Goal: Check status: Check status

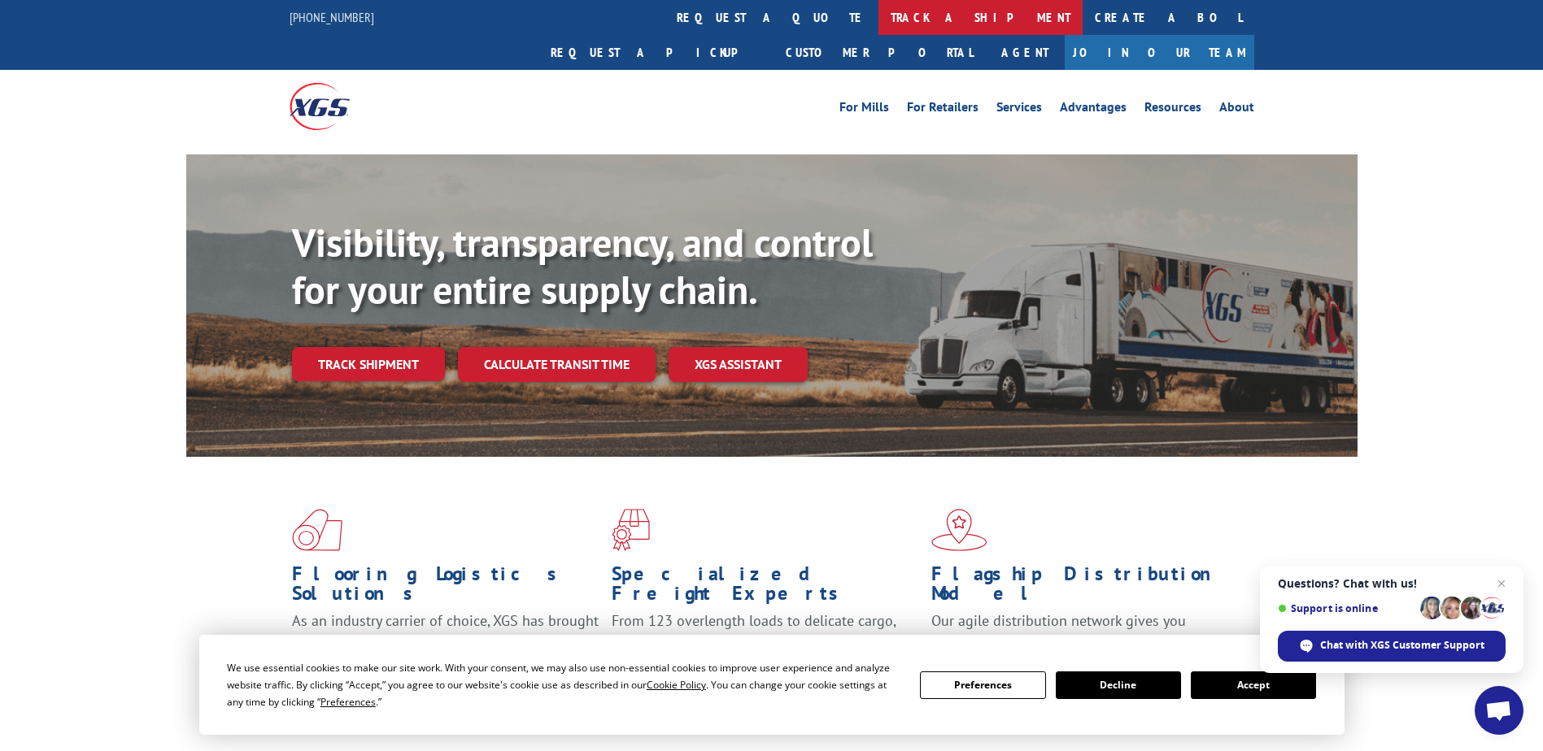
click at [878, 26] on link "track a shipment" at bounding box center [980, 17] width 204 height 35
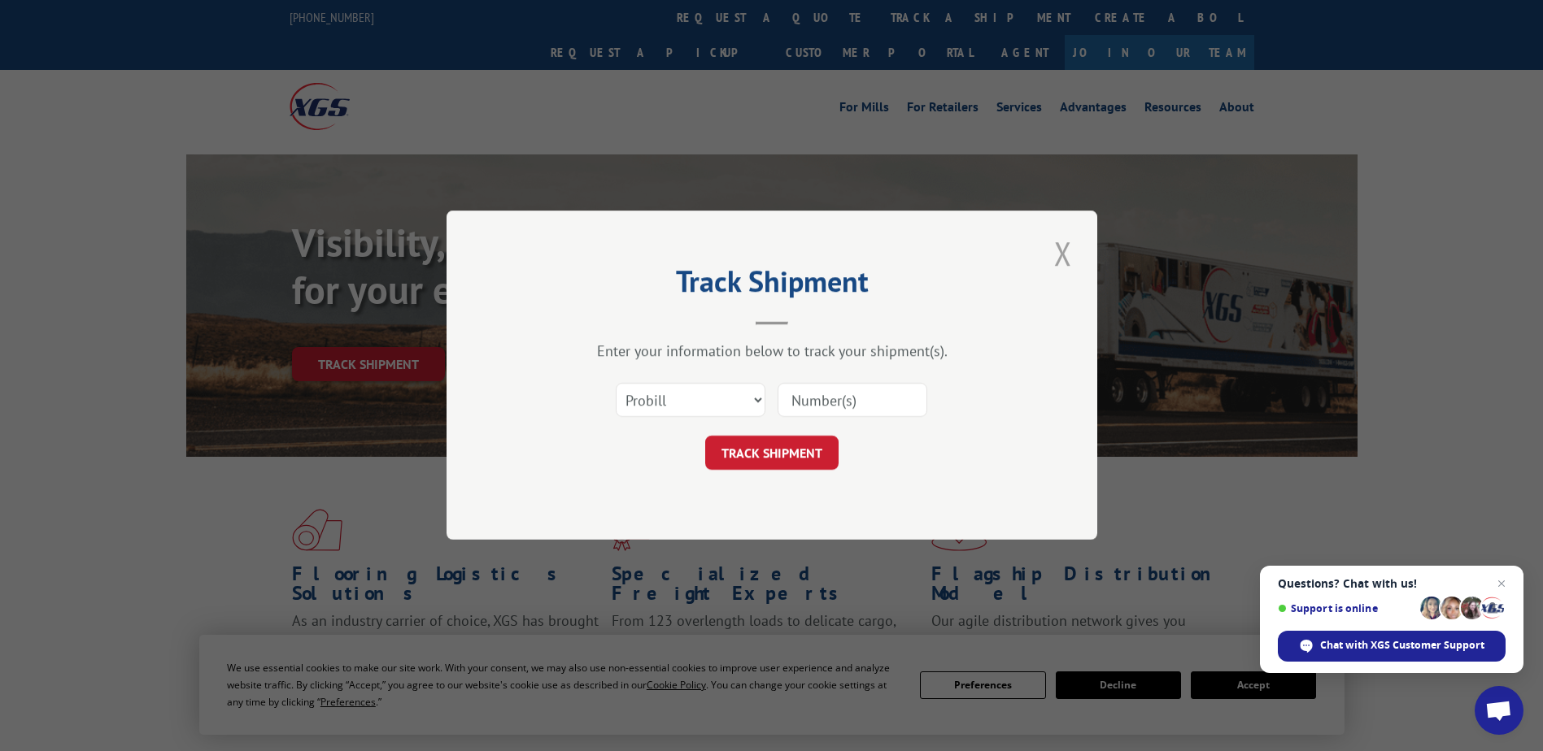
click at [1053, 255] on button "Close modal" at bounding box center [1063, 253] width 28 height 45
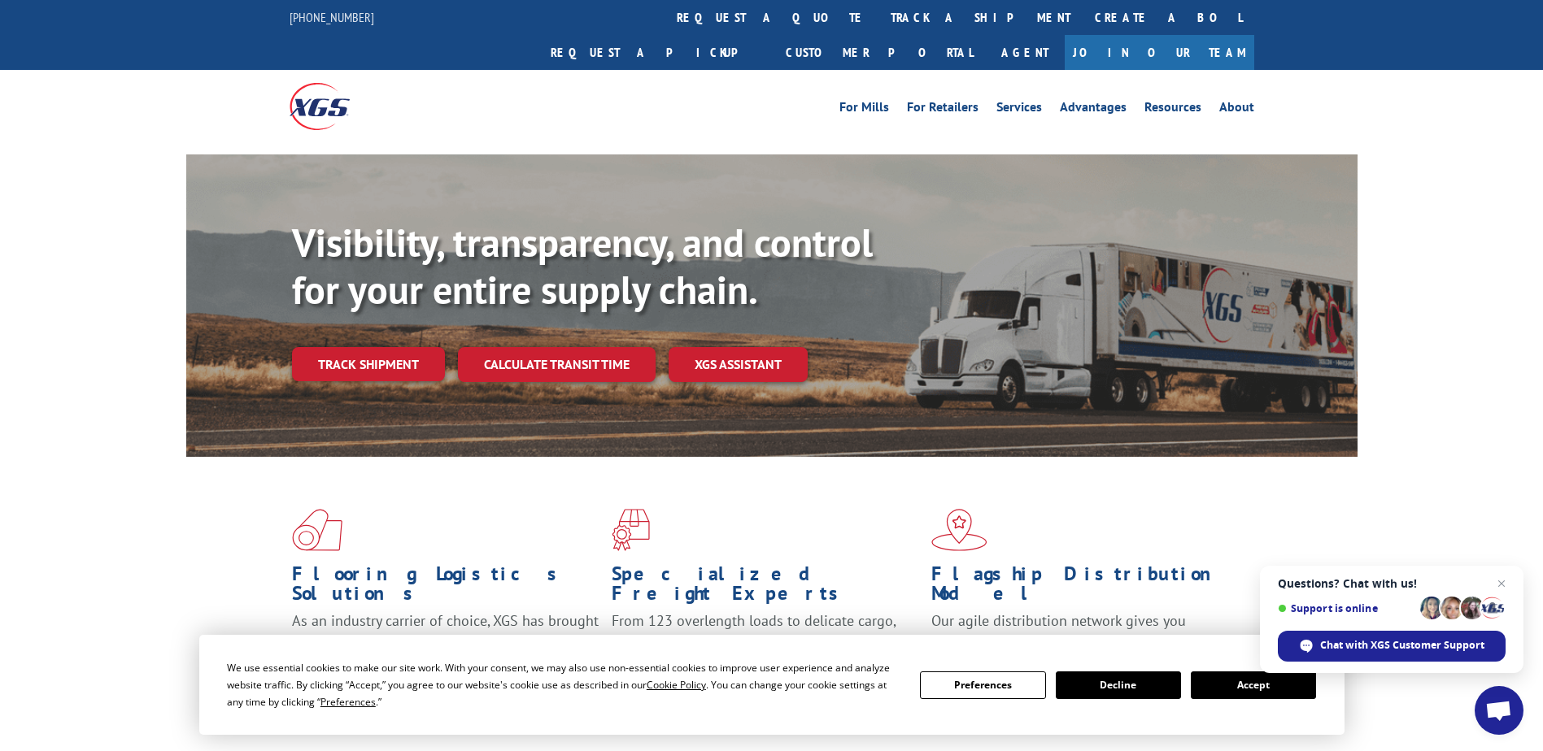
click at [1253, 682] on button "Accept" at bounding box center [1253, 686] width 125 height 28
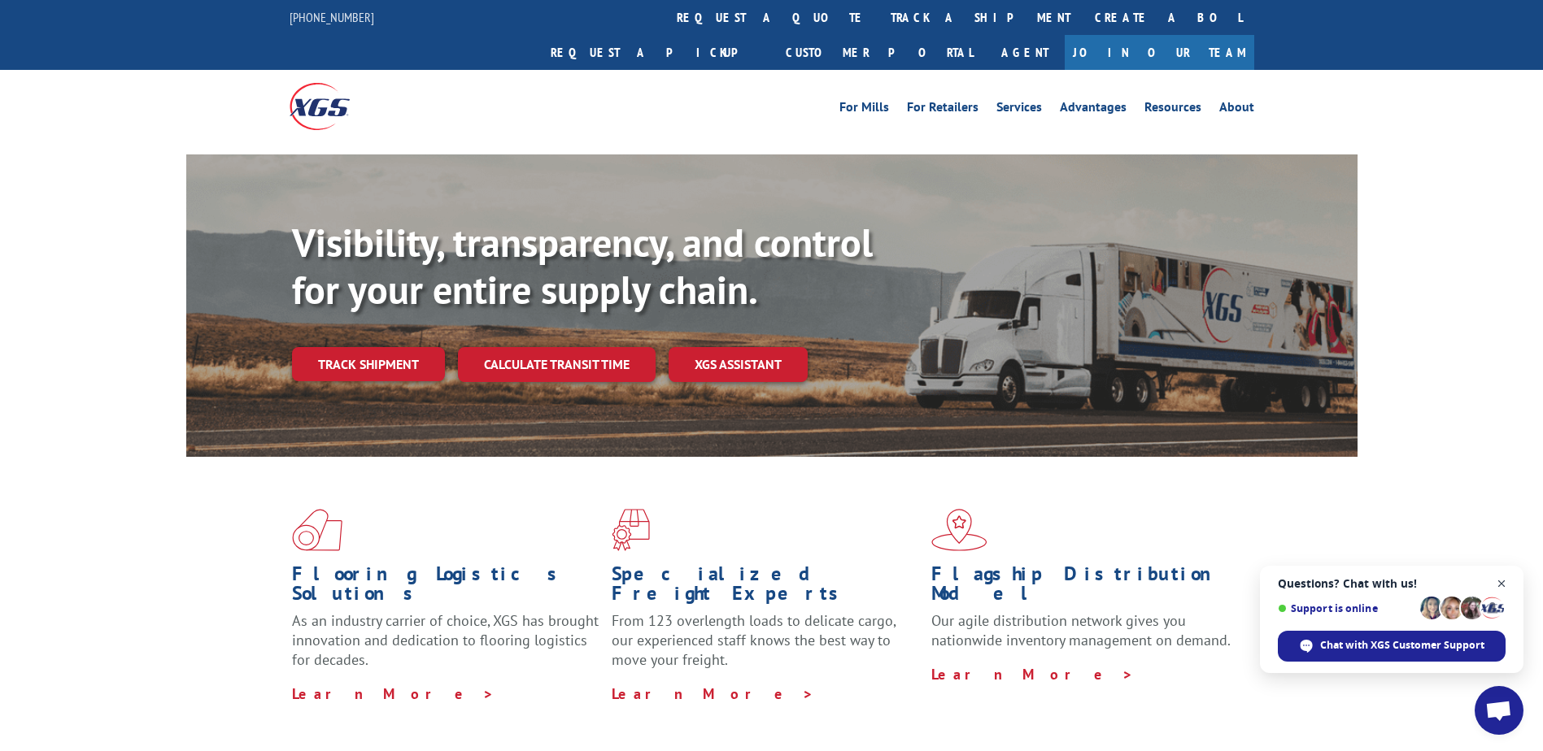
click at [1496, 586] on span "Open chat" at bounding box center [1502, 584] width 20 height 20
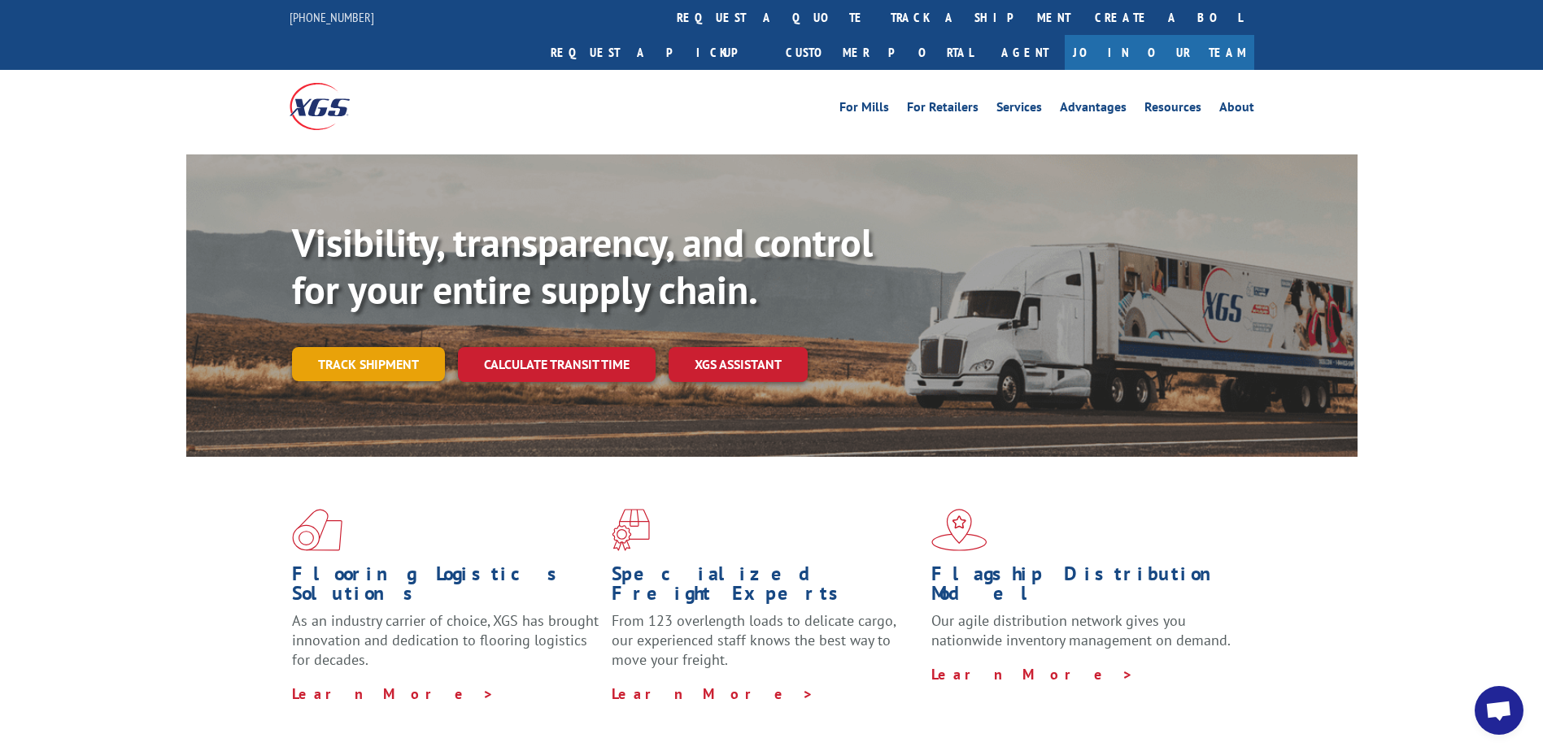
click at [362, 347] on link "Track shipment" at bounding box center [368, 364] width 153 height 34
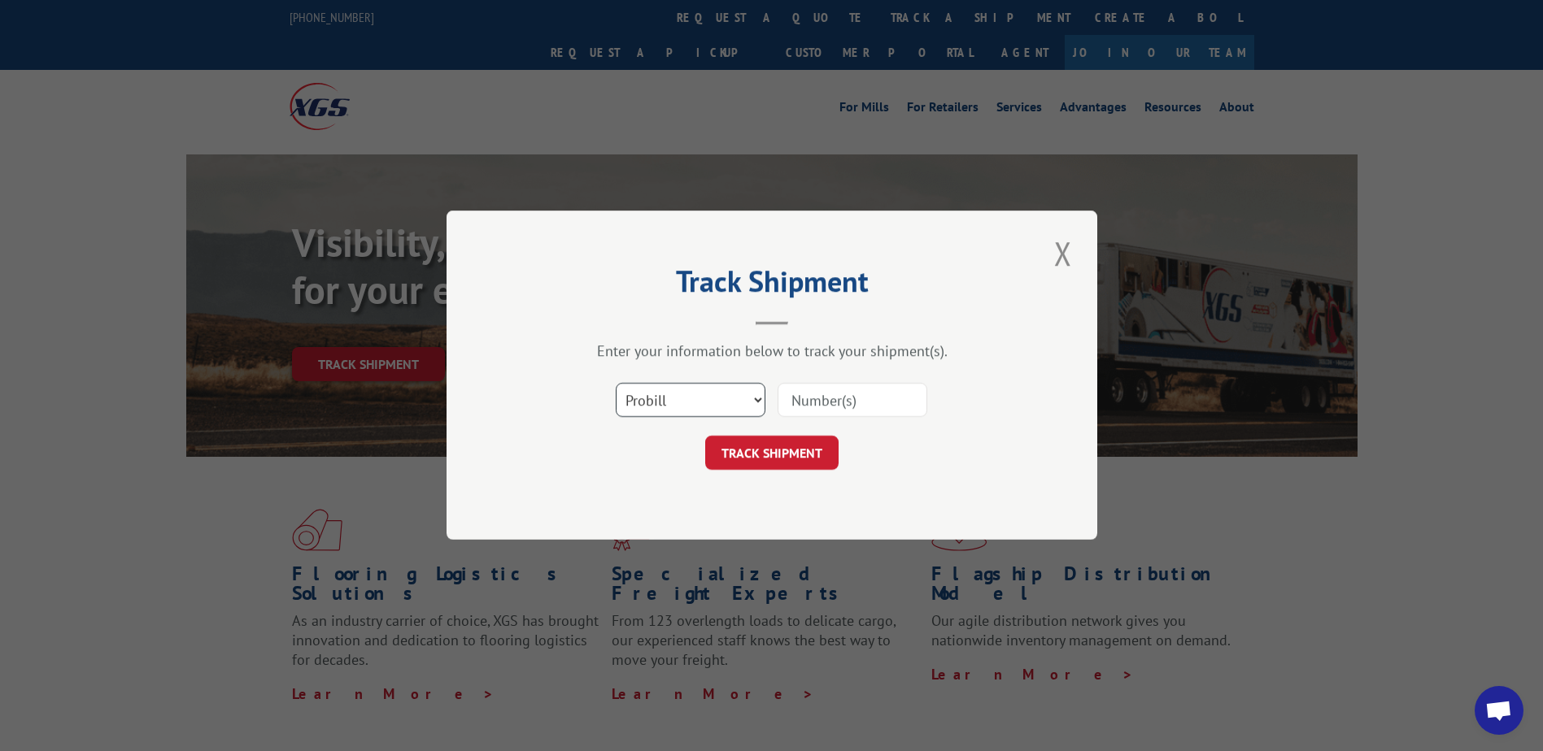
click at [756, 402] on select "Select category... Probill BOL PO" at bounding box center [691, 401] width 150 height 34
select select "po"
click at [616, 384] on select "Select category... Probill BOL PO" at bounding box center [691, 401] width 150 height 34
click at [811, 396] on input at bounding box center [853, 401] width 150 height 34
paste input "CG509498"
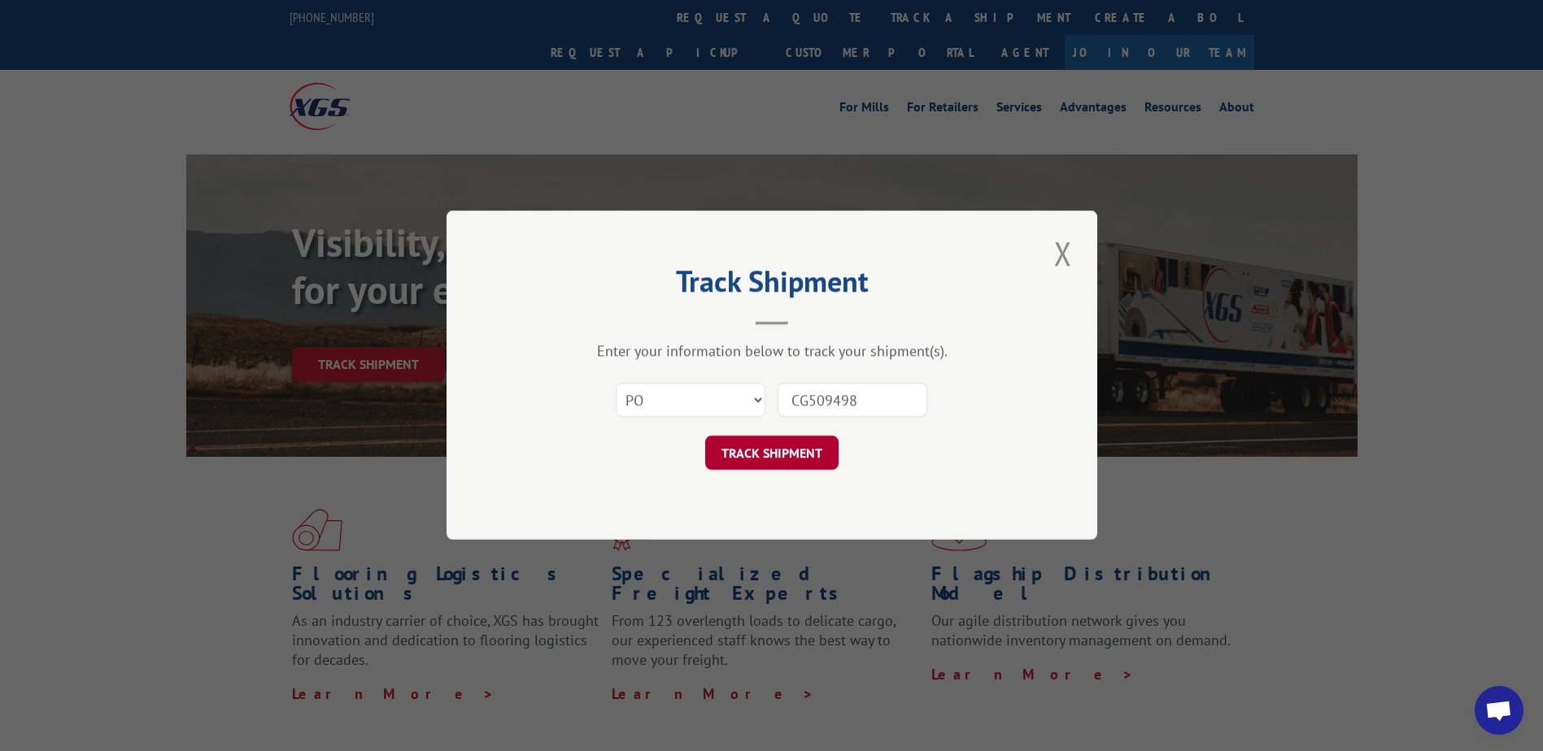
type input "CG509498"
click at [762, 451] on button "TRACK SHIPMENT" at bounding box center [771, 454] width 133 height 34
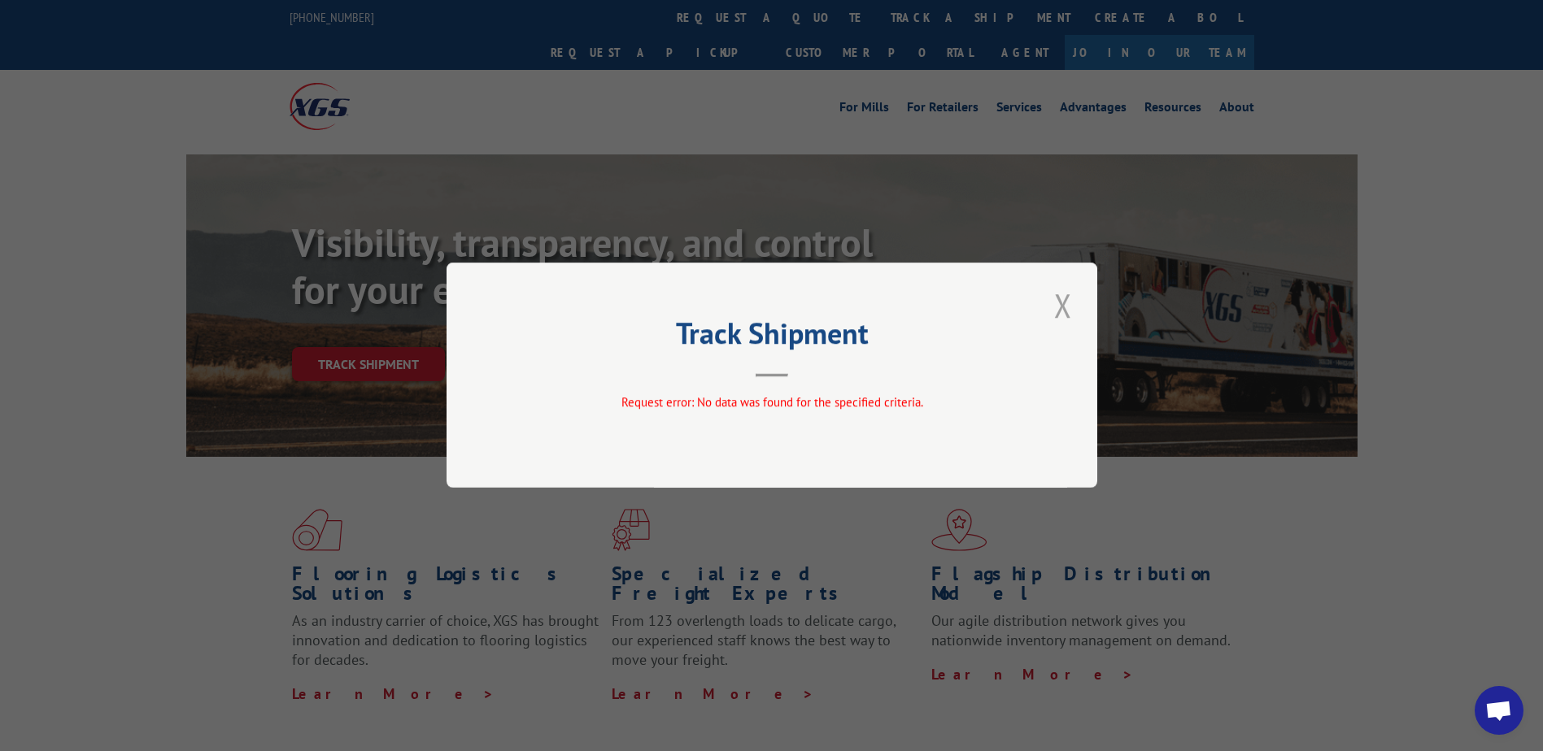
click at [1062, 306] on button "Close modal" at bounding box center [1063, 305] width 28 height 45
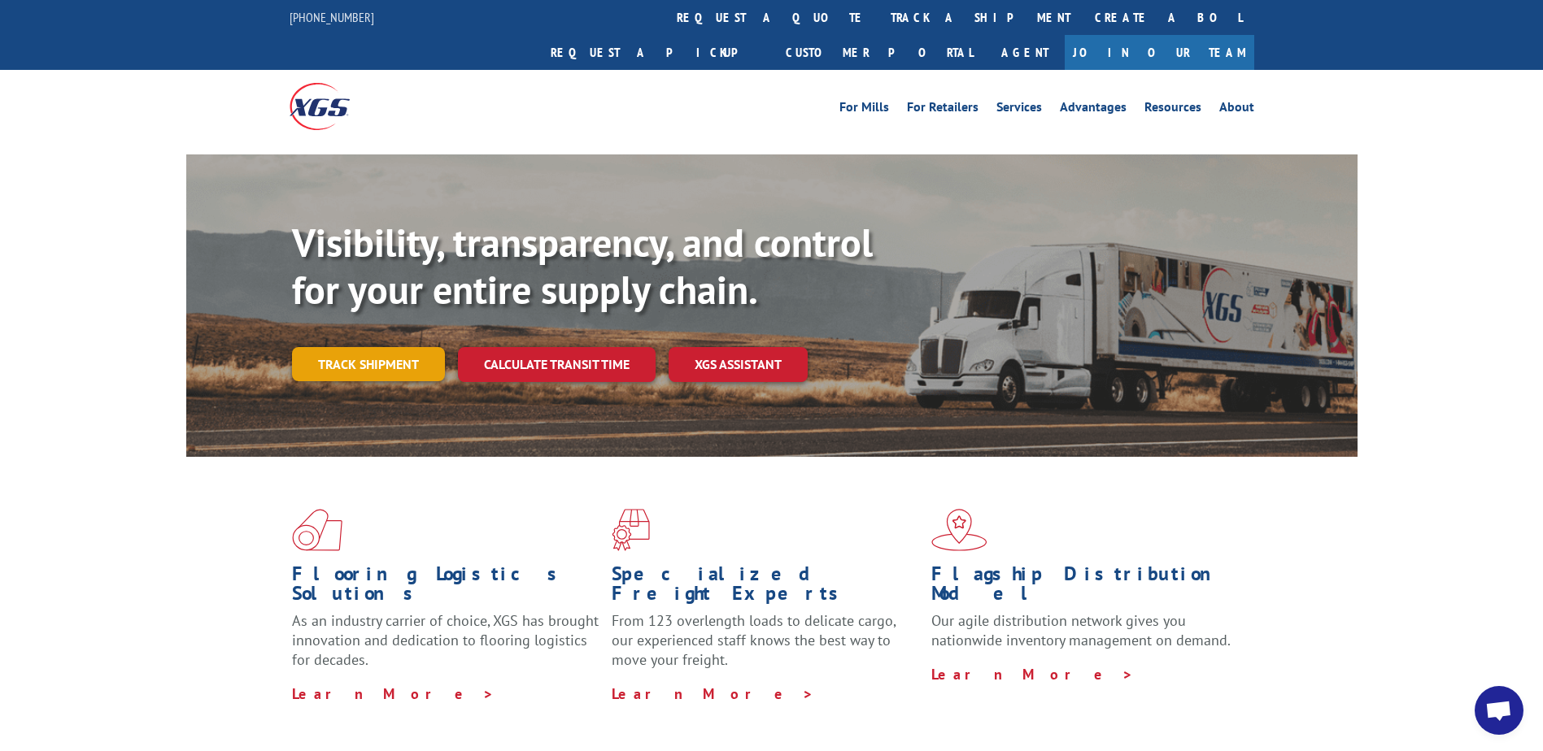
click at [368, 347] on link "Track shipment" at bounding box center [368, 364] width 153 height 34
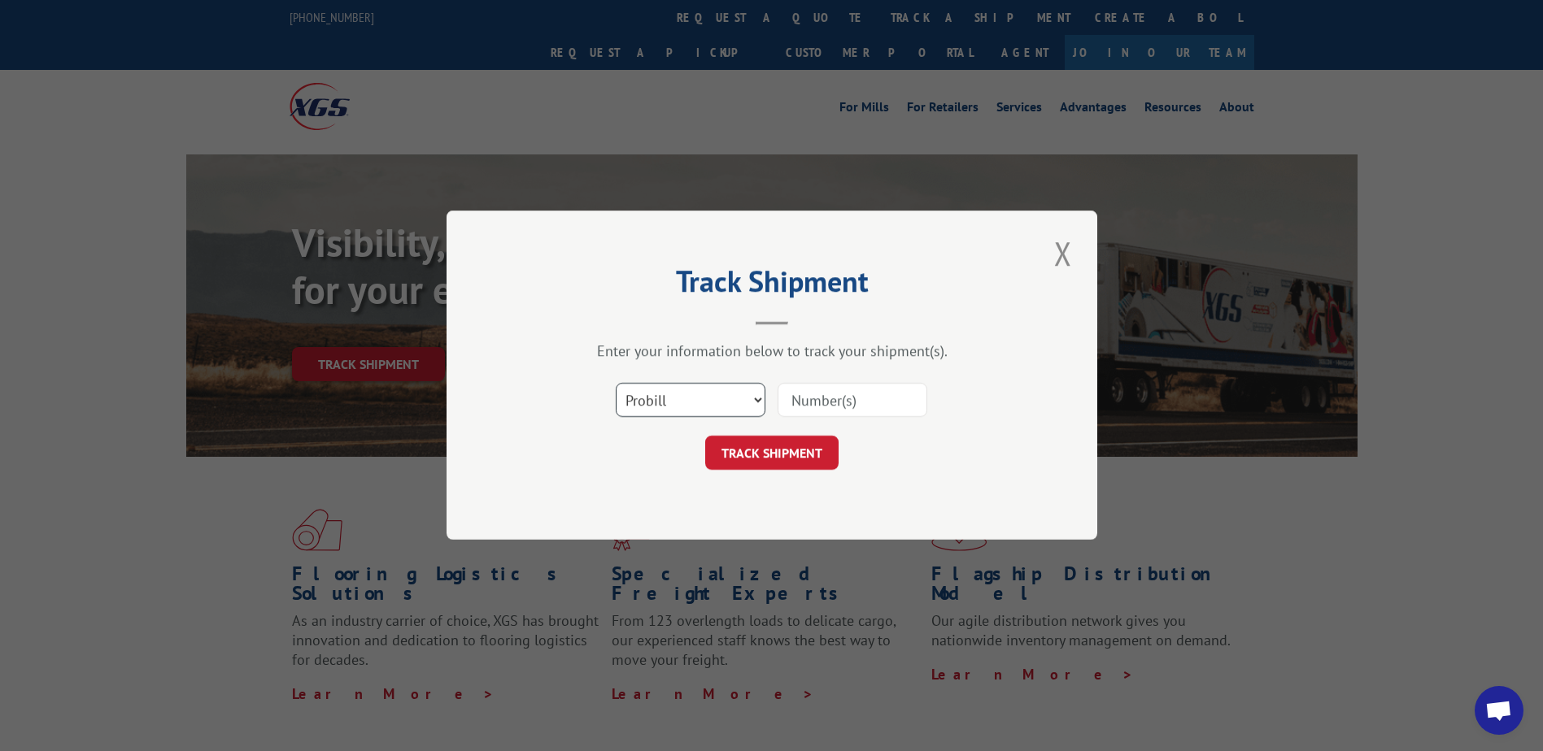
click at [758, 400] on select "Select category... Probill BOL PO" at bounding box center [691, 401] width 150 height 34
select select "po"
click at [616, 384] on select "Select category... Probill BOL PO" at bounding box center [691, 401] width 150 height 34
click at [821, 401] on input at bounding box center [853, 401] width 150 height 34
click at [835, 399] on input at bounding box center [853, 401] width 150 height 34
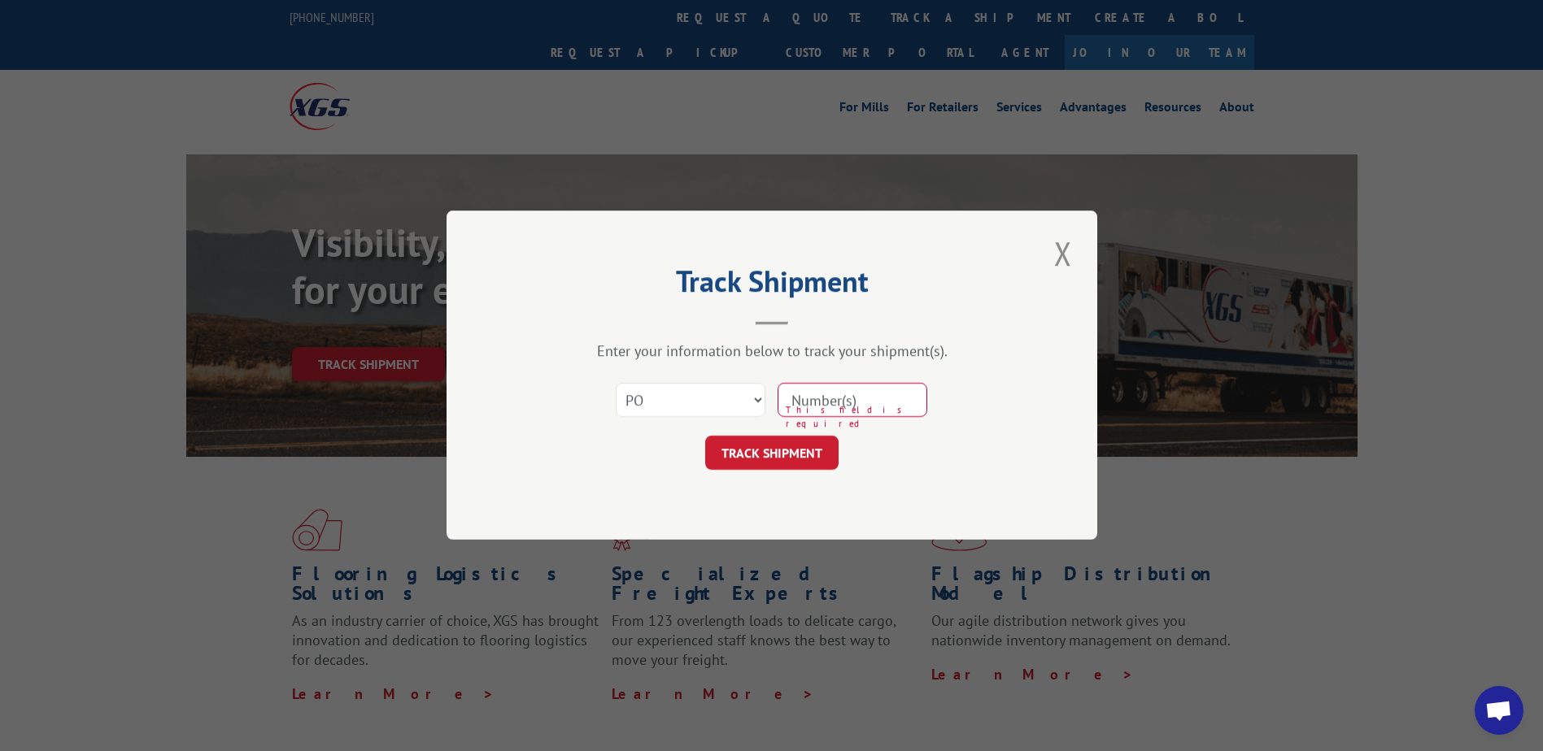
type input "CG509498"
click at [756, 448] on button "TRACK SHIPMENT" at bounding box center [771, 454] width 133 height 34
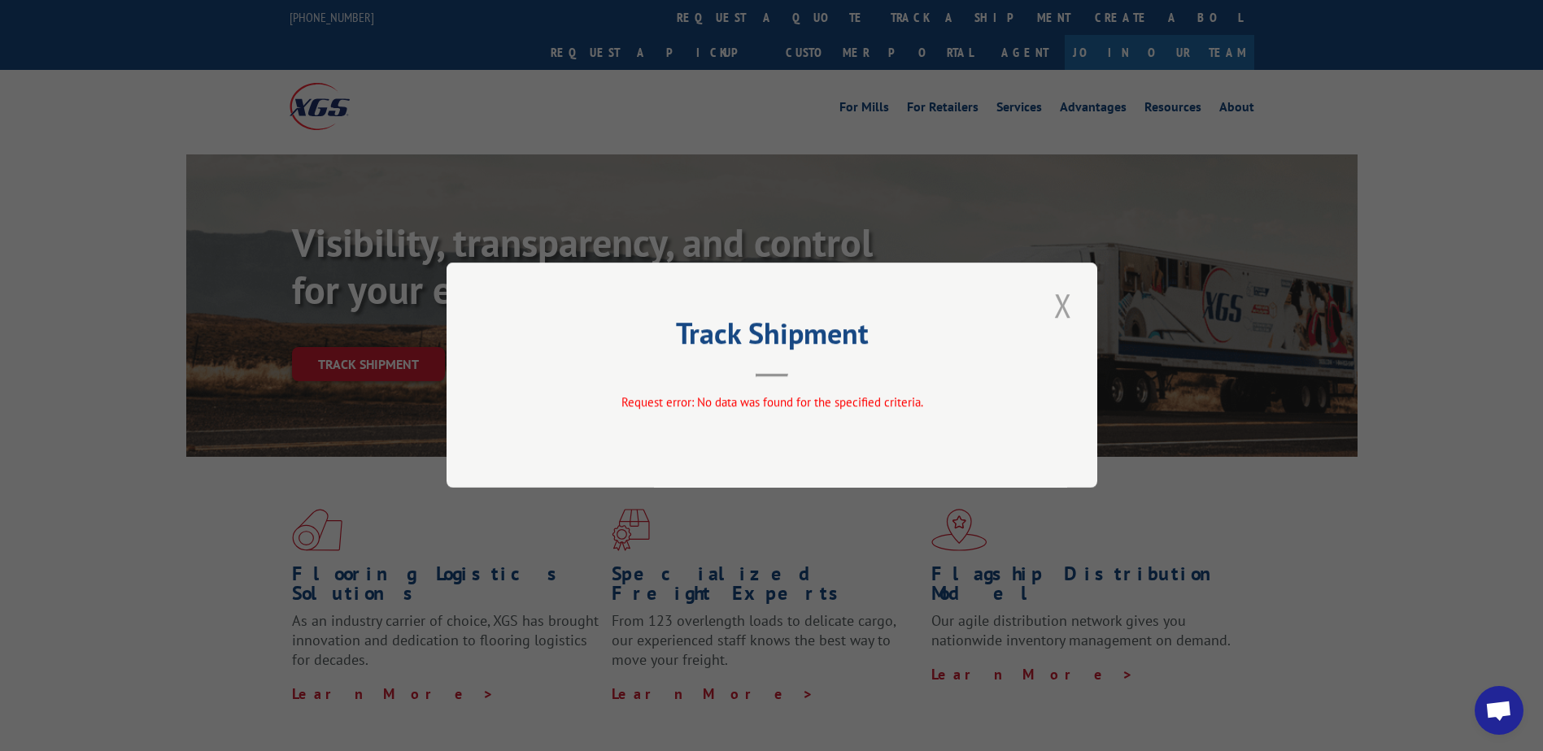
click at [1059, 303] on button "Close modal" at bounding box center [1063, 305] width 28 height 45
